Goal: Information Seeking & Learning: Learn about a topic

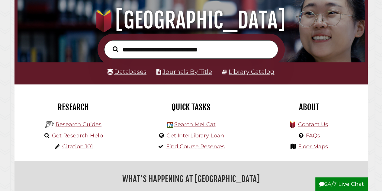
scroll to position [64, 0]
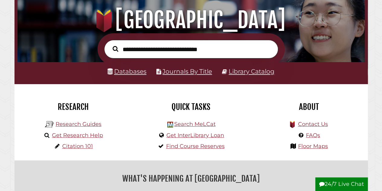
click at [120, 76] on li "Databases" at bounding box center [127, 71] width 39 height 11
click at [77, 127] on link "Research Guides" at bounding box center [79, 124] width 46 height 7
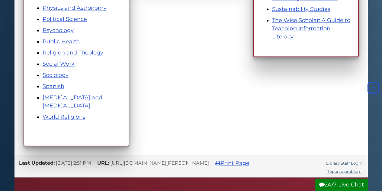
scroll to position [423, 0]
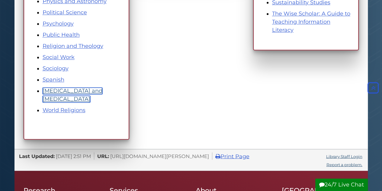
click at [82, 89] on link "[MEDICAL_DATA] and [MEDICAL_DATA]" at bounding box center [73, 94] width 60 height 15
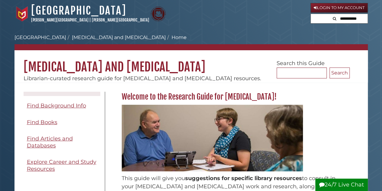
scroll to position [80, 0]
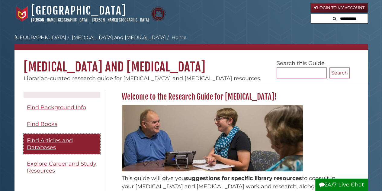
click at [58, 137] on span "Find Articles and Databases" at bounding box center [50, 144] width 46 height 14
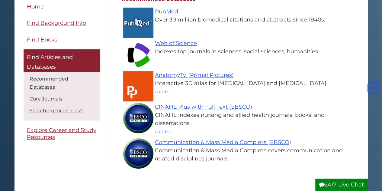
scroll to position [99, 0]
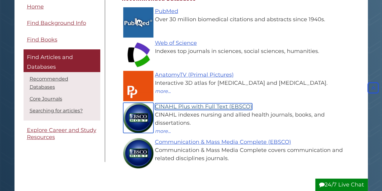
click at [186, 110] on link "CINAHL Plus with Full Text (EBSCO)" at bounding box center [203, 106] width 97 height 7
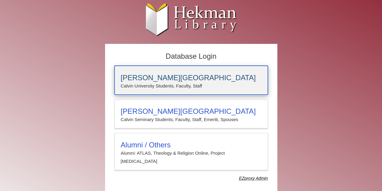
click at [178, 67] on div "[PERSON_NAME][GEOGRAPHIC_DATA] [PERSON_NAME] University Students, Faculty, Staff" at bounding box center [191, 80] width 153 height 29
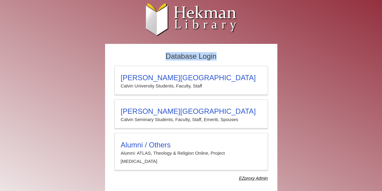
click at [234, 0] on html "Skip to Main Content [PERSON_NAME] University Hekman Library EZproxy (Lib-Proxy…" at bounding box center [191, 100] width 382 height 200
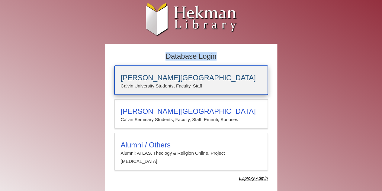
click at [227, 73] on h3 "[PERSON_NAME][GEOGRAPHIC_DATA]" at bounding box center [191, 77] width 141 height 8
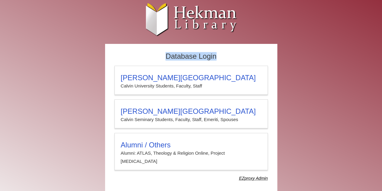
click at [236, 54] on h2 "Database Login" at bounding box center [191, 56] width 160 height 12
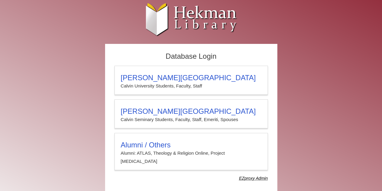
click at [236, 54] on h2 "Database Login" at bounding box center [191, 56] width 160 height 12
click at [247, 55] on h2 "Database Login" at bounding box center [191, 56] width 160 height 12
